Goal: Information Seeking & Learning: Learn about a topic

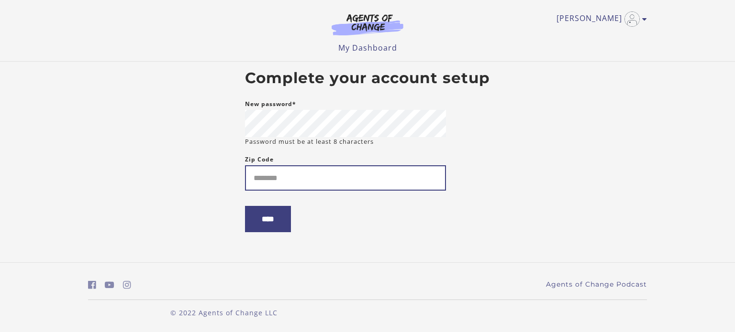
click at [289, 179] on input "Zip Code" at bounding box center [345, 177] width 201 height 25
type input "*****"
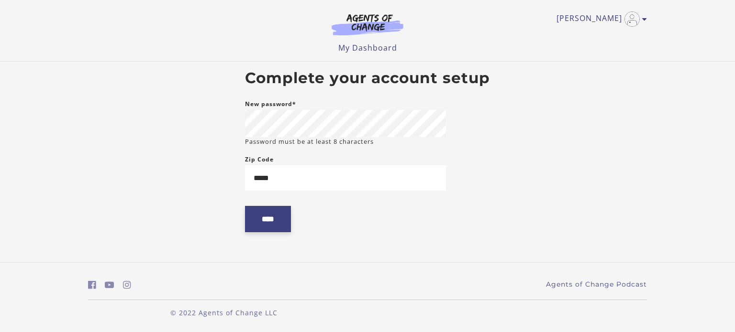
click at [269, 218] on input "****" at bounding box center [268, 219] width 46 height 26
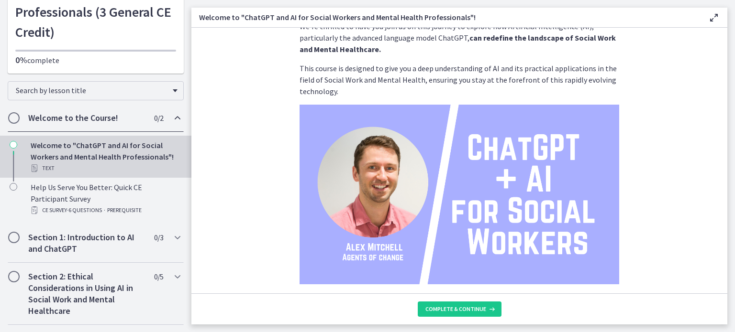
scroll to position [98, 0]
click at [111, 154] on div "Welcome to "ChatGPT and AI for Social Workers and Mental Health Professionals"!…" at bounding box center [105, 157] width 149 height 34
click at [92, 115] on h2 "Welcome to the Course!" at bounding box center [86, 117] width 117 height 11
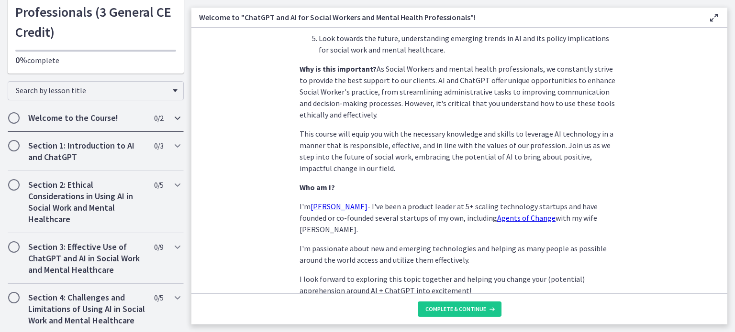
scroll to position [464, 0]
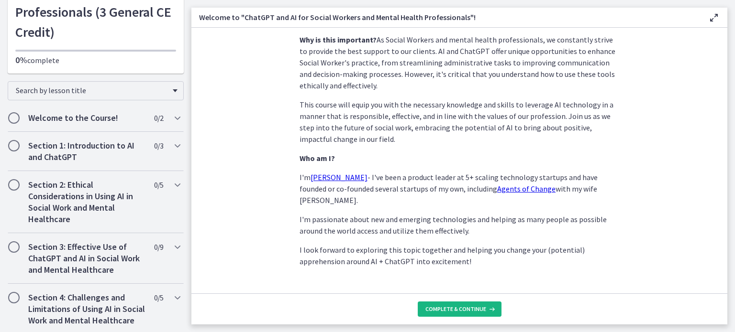
click at [446, 312] on span "Complete & continue" at bounding box center [455, 310] width 61 height 8
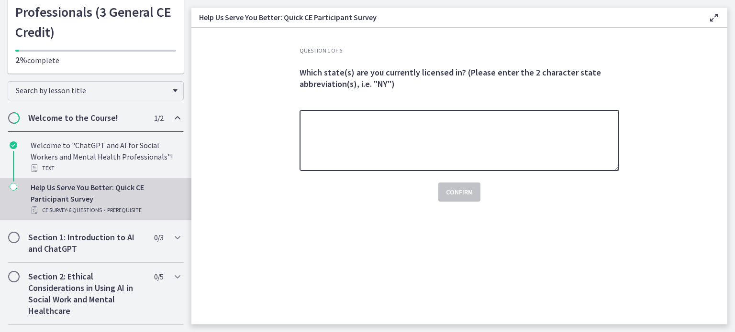
click at [325, 139] on textarea at bounding box center [458, 140] width 319 height 61
type textarea "***"
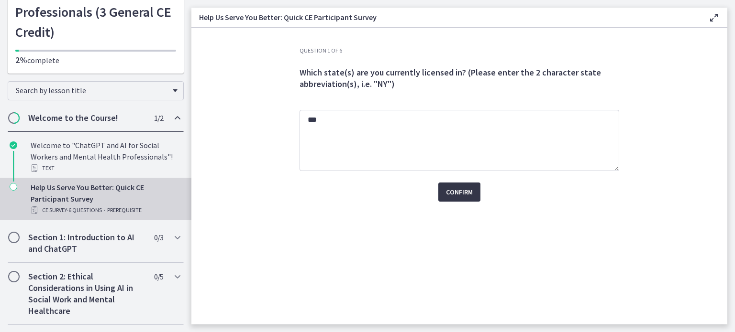
click at [458, 190] on span "Confirm" at bounding box center [459, 192] width 27 height 11
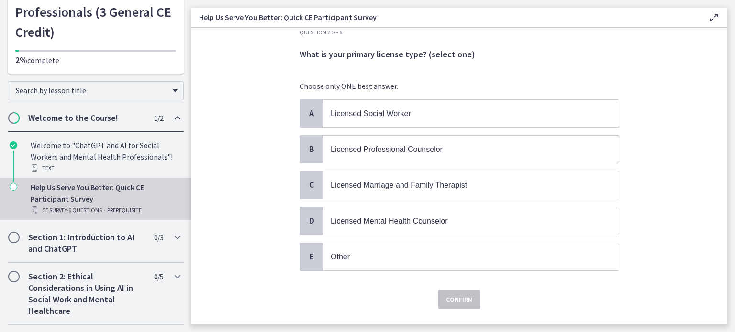
scroll to position [37, 0]
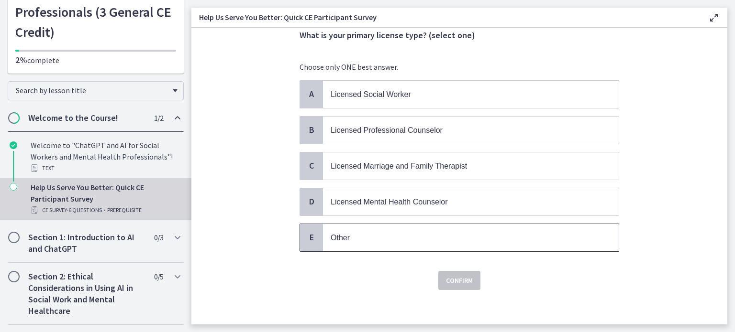
click at [346, 239] on p "Other" at bounding box center [460, 238] width 261 height 12
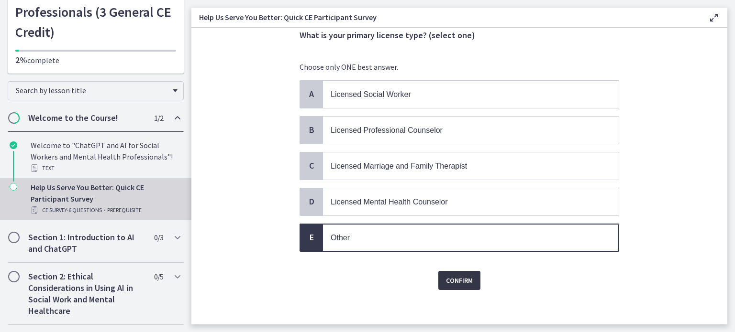
click at [453, 281] on span "Confirm" at bounding box center [459, 280] width 27 height 11
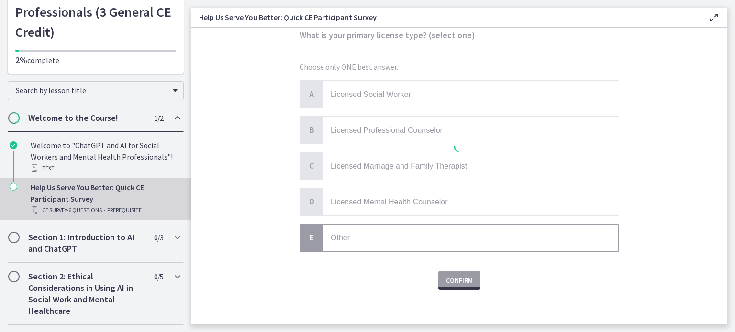
scroll to position [0, 0]
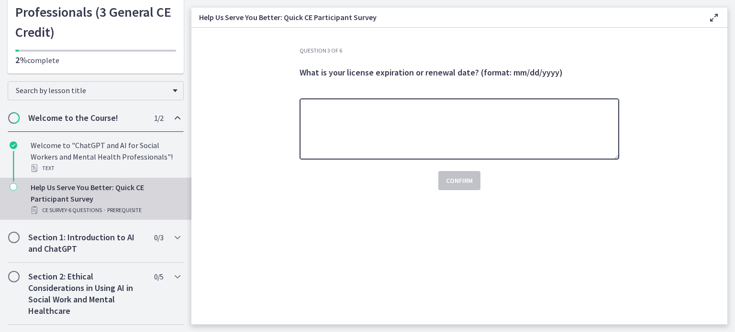
click at [336, 110] on textarea at bounding box center [458, 129] width 319 height 61
type textarea "***"
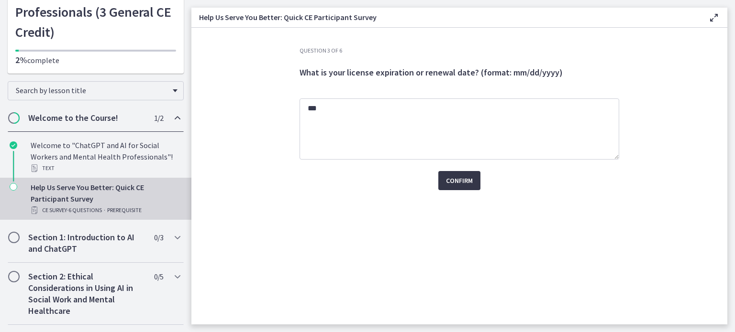
click at [457, 182] on span "Confirm" at bounding box center [459, 180] width 27 height 11
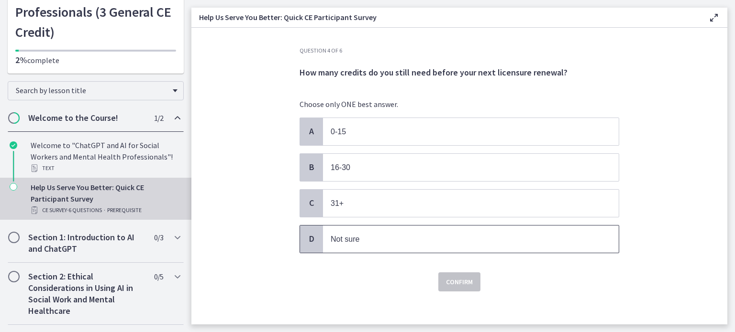
click at [355, 238] on span "Not sure" at bounding box center [344, 239] width 29 height 8
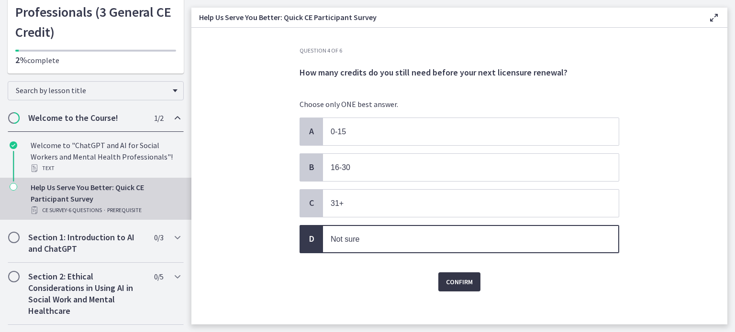
click at [456, 279] on span "Confirm" at bounding box center [459, 281] width 27 height 11
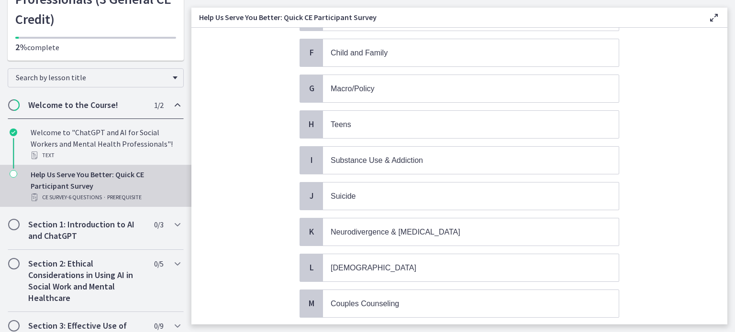
scroll to position [301, 0]
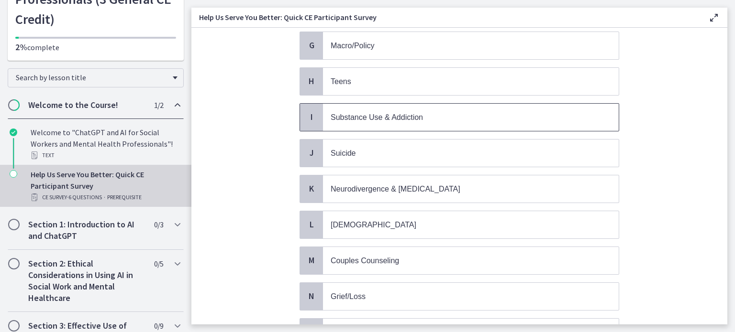
click at [351, 113] on span "Substance Use & Addiction" at bounding box center [376, 117] width 92 height 8
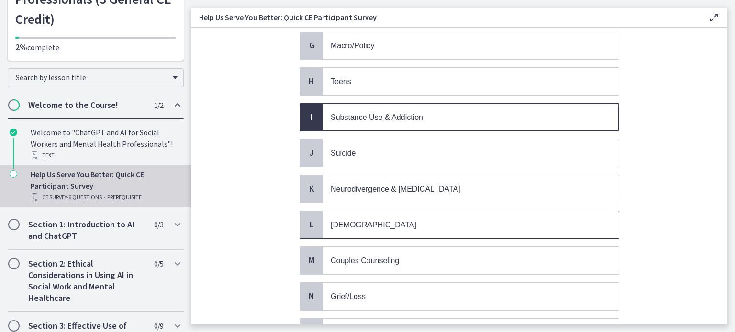
click at [335, 221] on span "[DEMOGRAPHIC_DATA]" at bounding box center [373, 225] width 86 height 8
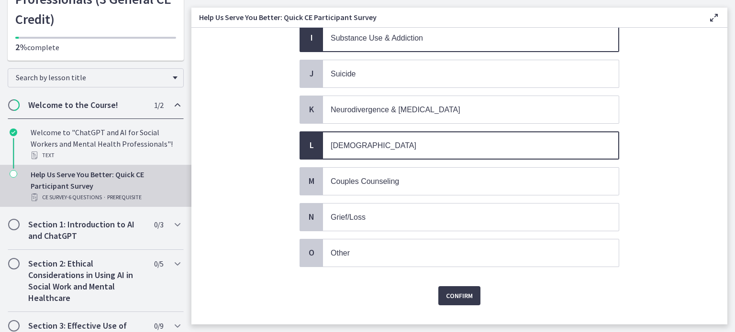
scroll to position [381, 0]
click at [348, 247] on p "Other" at bounding box center [460, 253] width 261 height 12
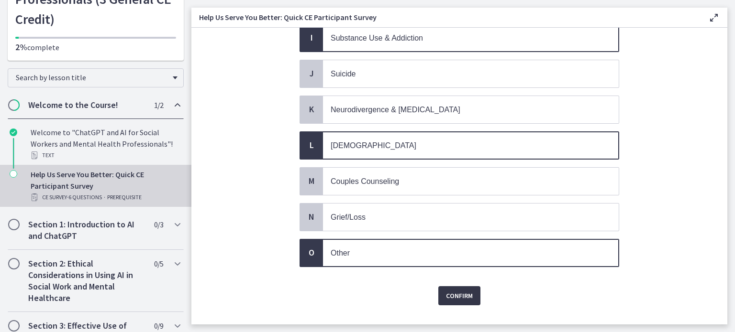
click at [469, 290] on span "Confirm" at bounding box center [459, 295] width 27 height 11
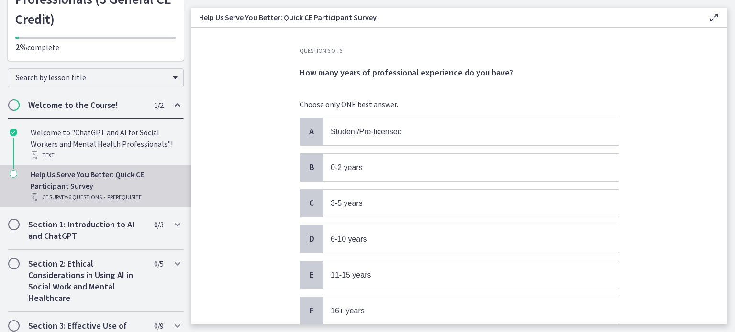
scroll to position [73, 0]
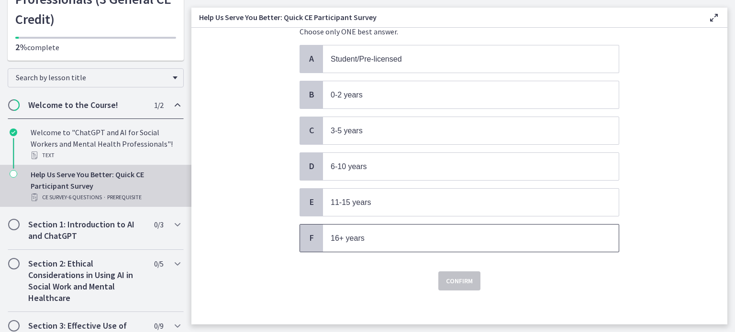
click at [338, 234] on span "16+ years" at bounding box center [347, 238] width 34 height 8
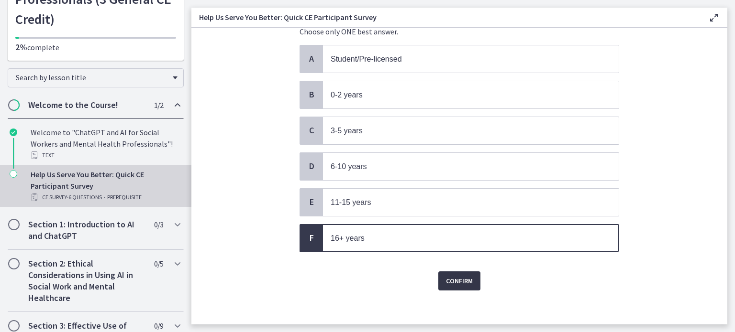
click at [457, 281] on span "Confirm" at bounding box center [459, 280] width 27 height 11
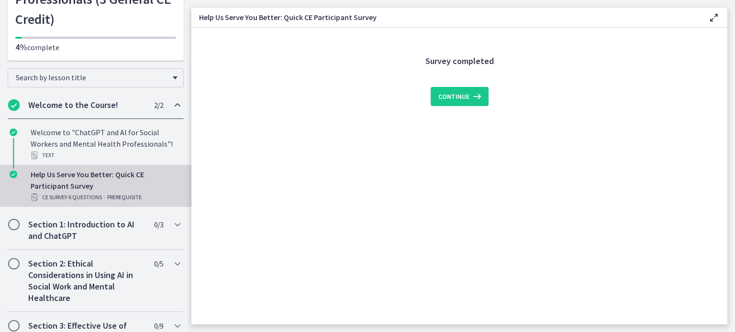
scroll to position [0, 0]
click at [460, 97] on span "Continue" at bounding box center [453, 96] width 31 height 11
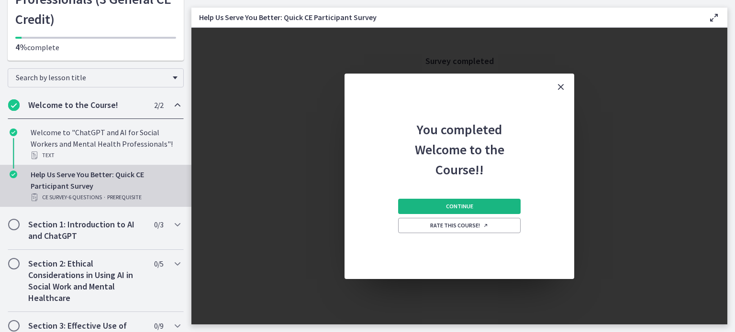
click at [466, 206] on span "Continue" at bounding box center [459, 207] width 27 height 8
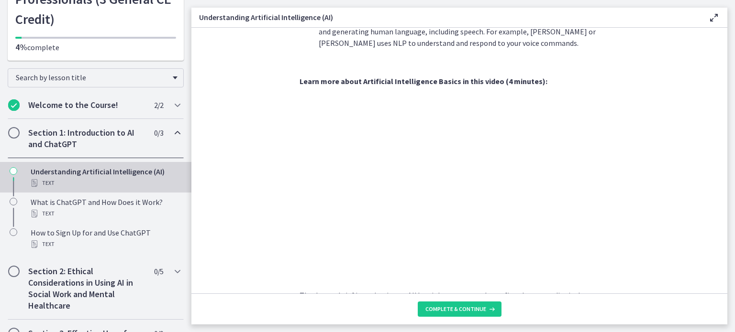
scroll to position [437, 0]
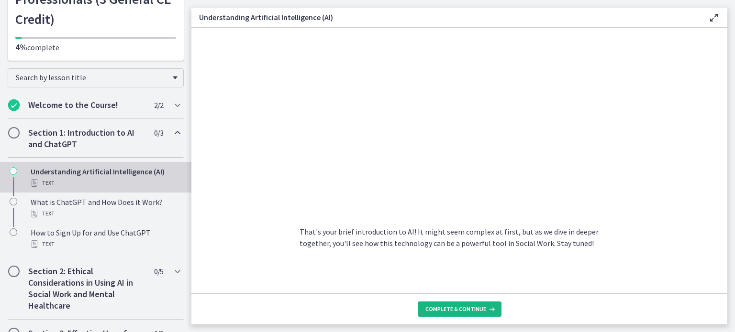
click at [455, 308] on span "Complete & continue" at bounding box center [455, 310] width 61 height 8
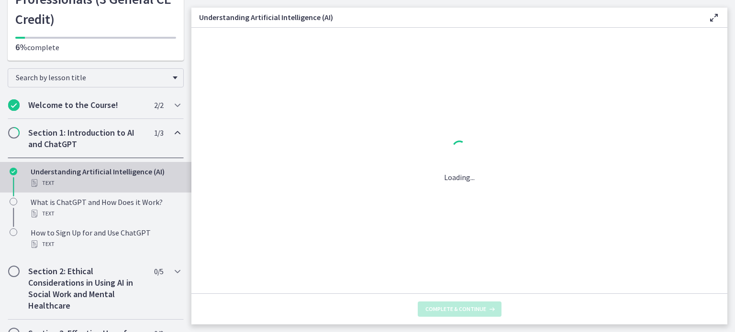
scroll to position [0, 0]
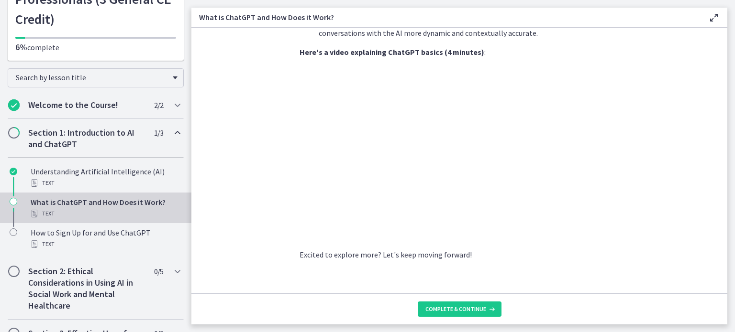
scroll to position [490, 0]
click at [455, 315] on button "Complete & continue" at bounding box center [460, 309] width 84 height 15
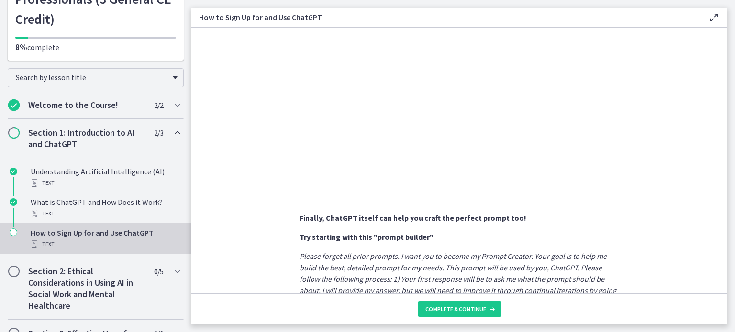
scroll to position [536, 0]
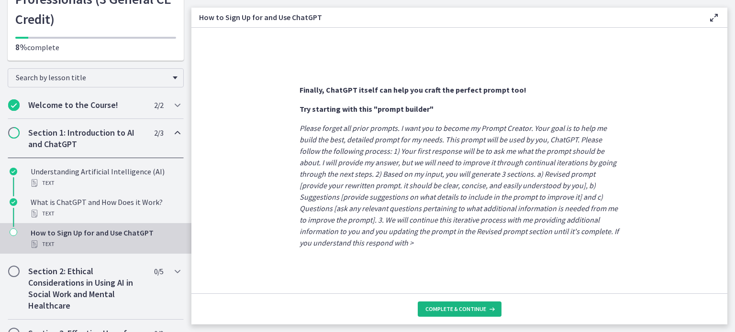
click at [452, 308] on span "Complete & continue" at bounding box center [455, 310] width 61 height 8
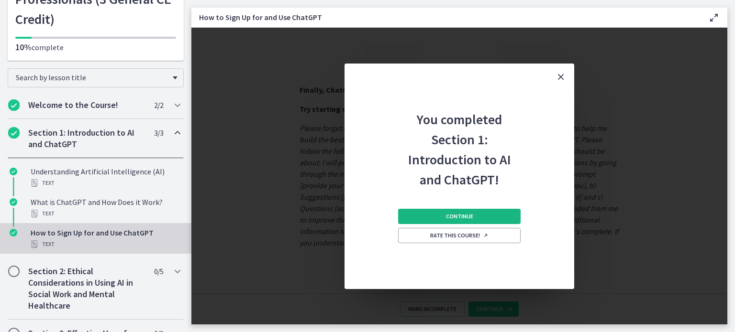
click at [473, 216] on button "Continue" at bounding box center [459, 216] width 122 height 15
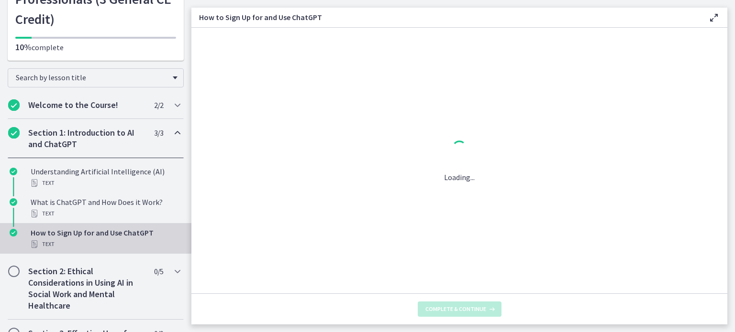
scroll to position [0, 0]
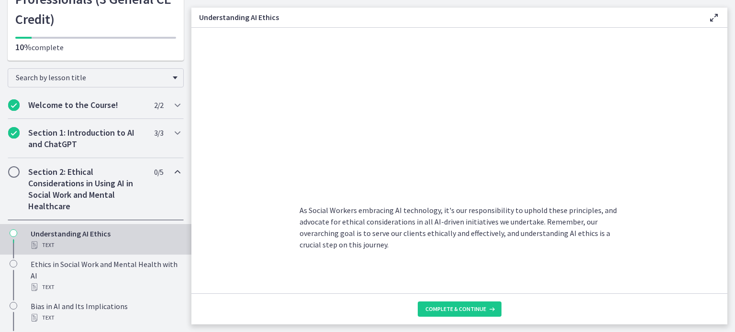
scroll to position [498, 0]
click at [446, 302] on button "Complete & continue" at bounding box center [460, 309] width 84 height 15
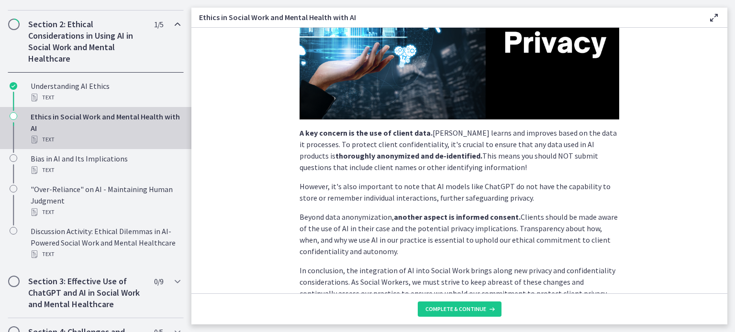
scroll to position [262, 0]
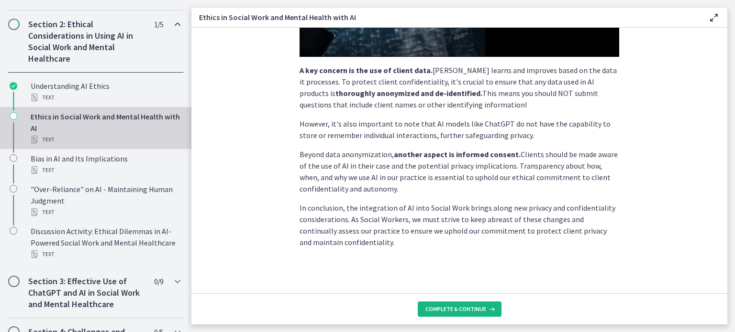
click at [441, 303] on button "Complete & continue" at bounding box center [460, 309] width 84 height 15
